Goal: Task Accomplishment & Management: Manage account settings

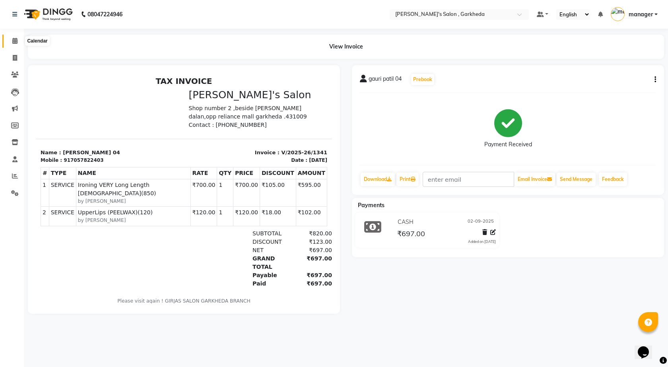
click at [14, 41] on icon at bounding box center [14, 41] width 5 height 6
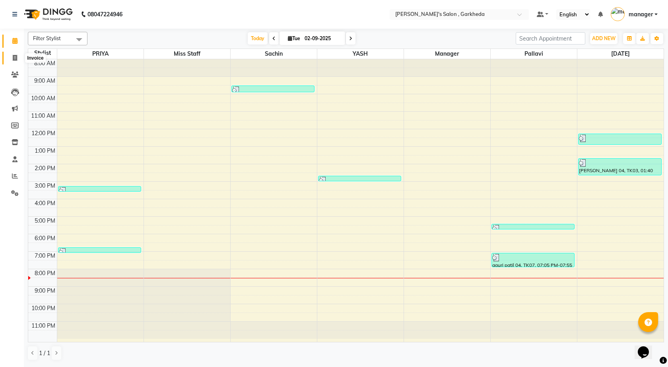
click at [14, 57] on icon at bounding box center [15, 58] width 4 height 6
select select "7062"
select select "service"
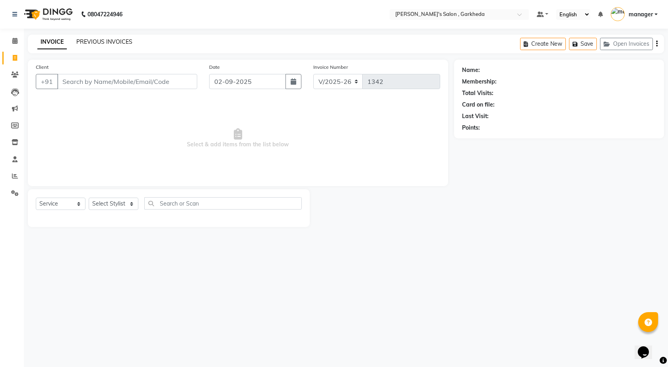
select select "72802"
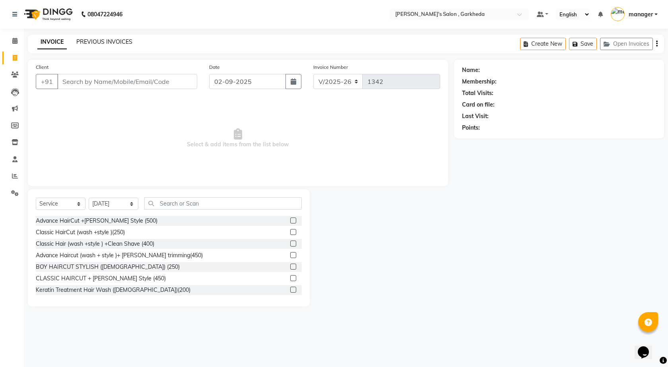
click at [96, 42] on link "PREVIOUS INVOICES" at bounding box center [104, 41] width 56 height 7
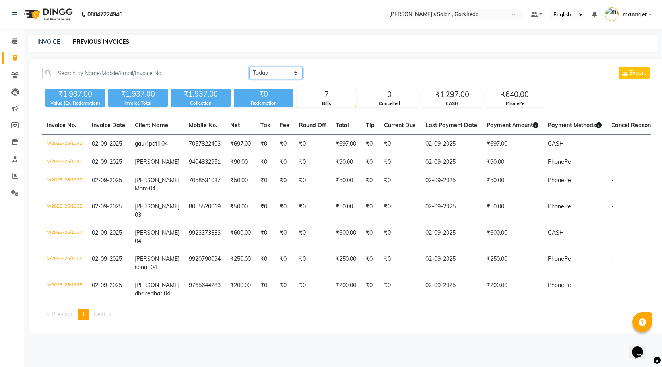
click at [262, 67] on select "[DATE] [DATE] Custom Range" at bounding box center [275, 73] width 53 height 12
click at [249, 67] on select "[DATE] [DATE] Custom Range" at bounding box center [275, 73] width 53 height 12
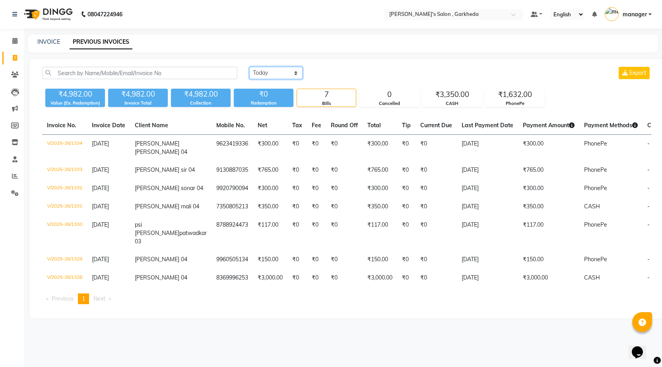
click at [264, 70] on select "[DATE] [DATE] Custom Range" at bounding box center [275, 73] width 53 height 12
select select "[DATE]"
click at [249, 67] on select "[DATE] [DATE] Custom Range" at bounding box center [275, 73] width 53 height 12
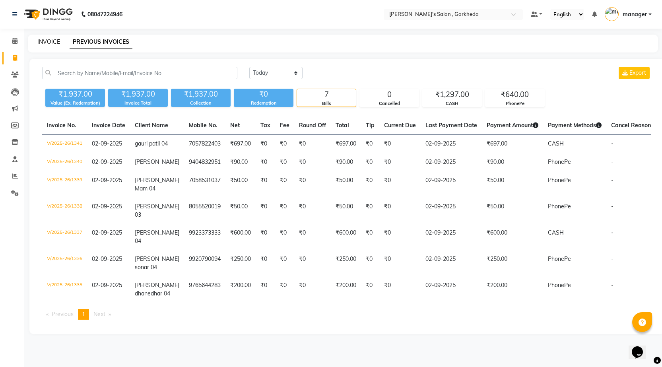
click at [53, 41] on link "INVOICE" at bounding box center [48, 41] width 23 height 7
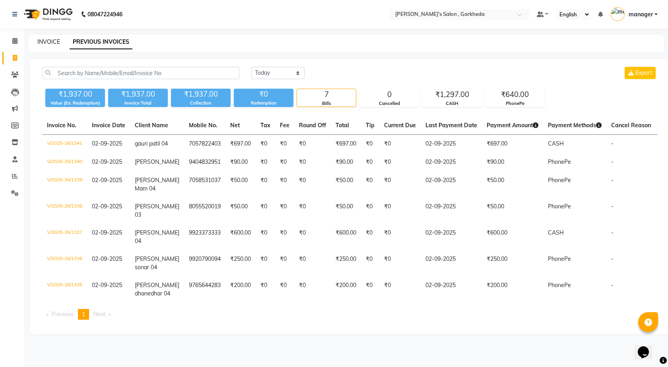
select select "service"
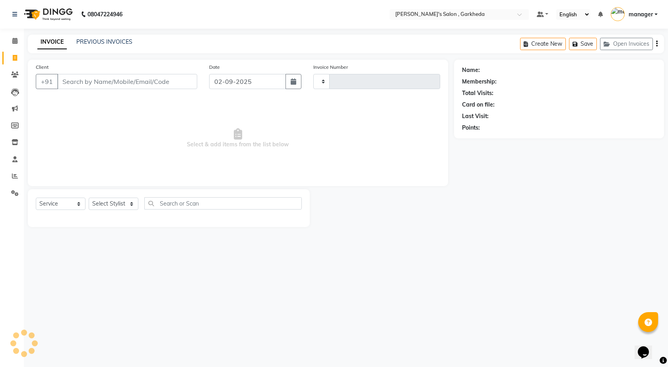
type input "1342"
select select "7062"
select select "72802"
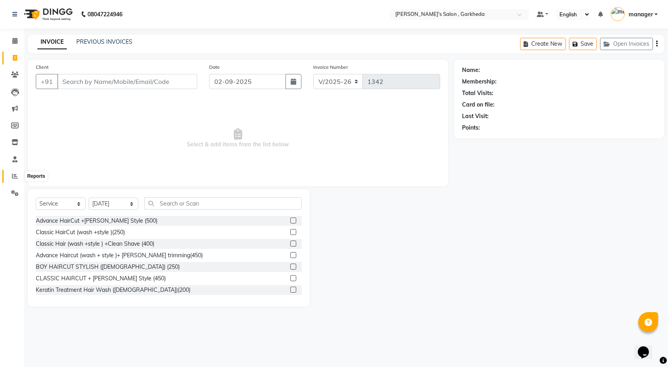
click at [11, 175] on span at bounding box center [15, 176] width 14 height 9
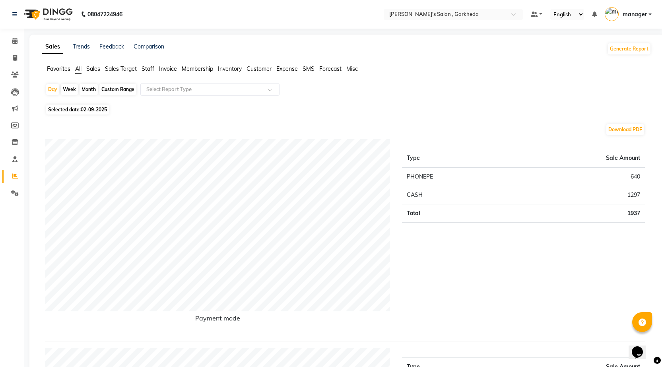
click at [154, 66] on span "Staff" at bounding box center [148, 68] width 13 height 7
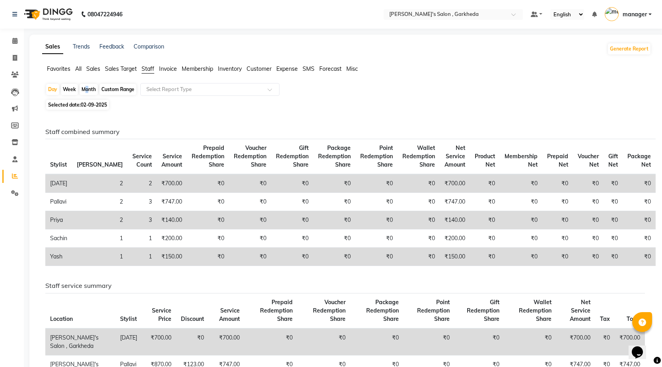
click at [83, 86] on div "Month" at bounding box center [89, 89] width 18 height 11
select select "9"
select select "2025"
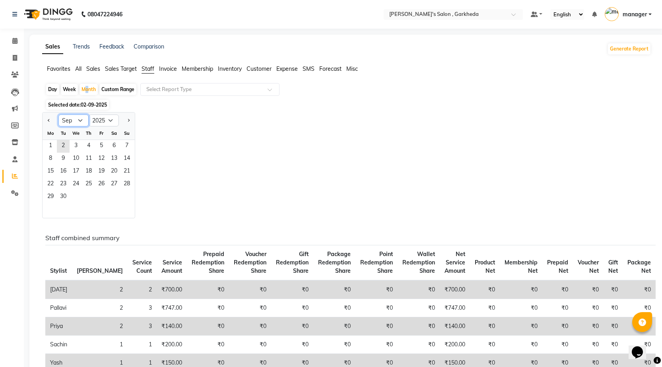
click at [78, 117] on select "Jan Feb Mar Apr May Jun [DATE] Aug Sep Oct Nov Dec" at bounding box center [73, 120] width 30 height 12
select select "8"
click at [58, 114] on select "Jan Feb Mar Apr May Jun [DATE] Aug Sep Oct Nov Dec" at bounding box center [73, 120] width 30 height 12
click at [101, 145] on span "1" at bounding box center [101, 146] width 13 height 13
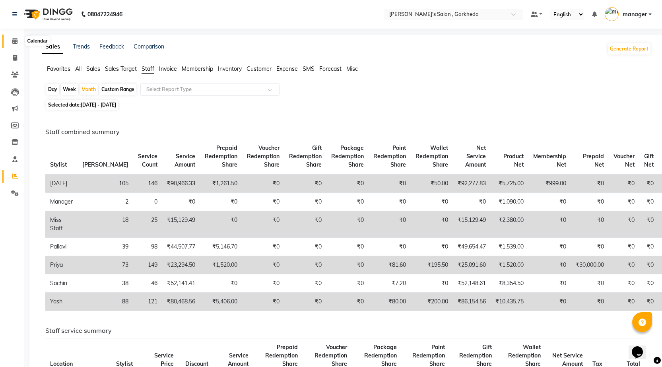
click at [17, 37] on span at bounding box center [15, 41] width 14 height 9
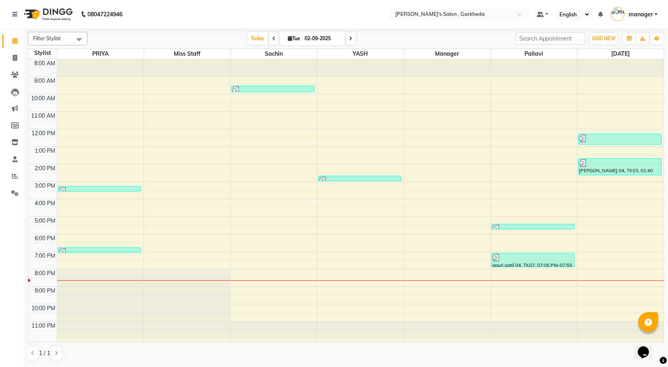
click at [272, 39] on icon at bounding box center [273, 38] width 3 height 5
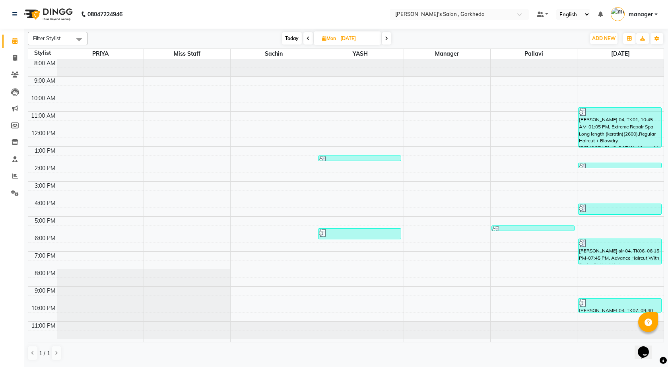
click at [385, 41] on span at bounding box center [387, 38] width 10 height 12
type input "02-09-2025"
